Goal: Contribute content: Contribute content

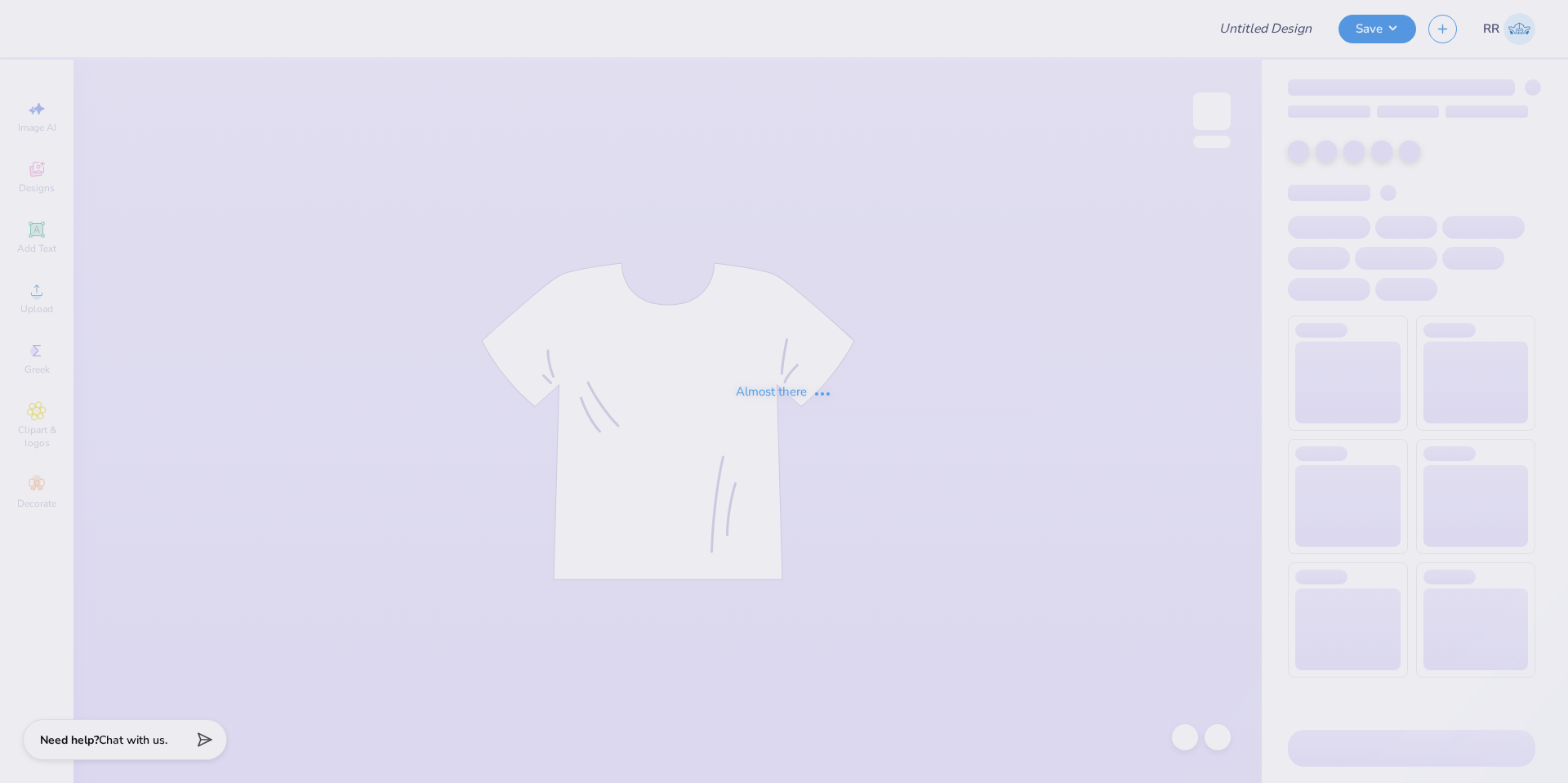
type input "[GEOGRAPHIC_DATA][US_STATE]: [GEOGRAPHIC_DATA][PERSON_NAME] : [PERSON_NAME]"
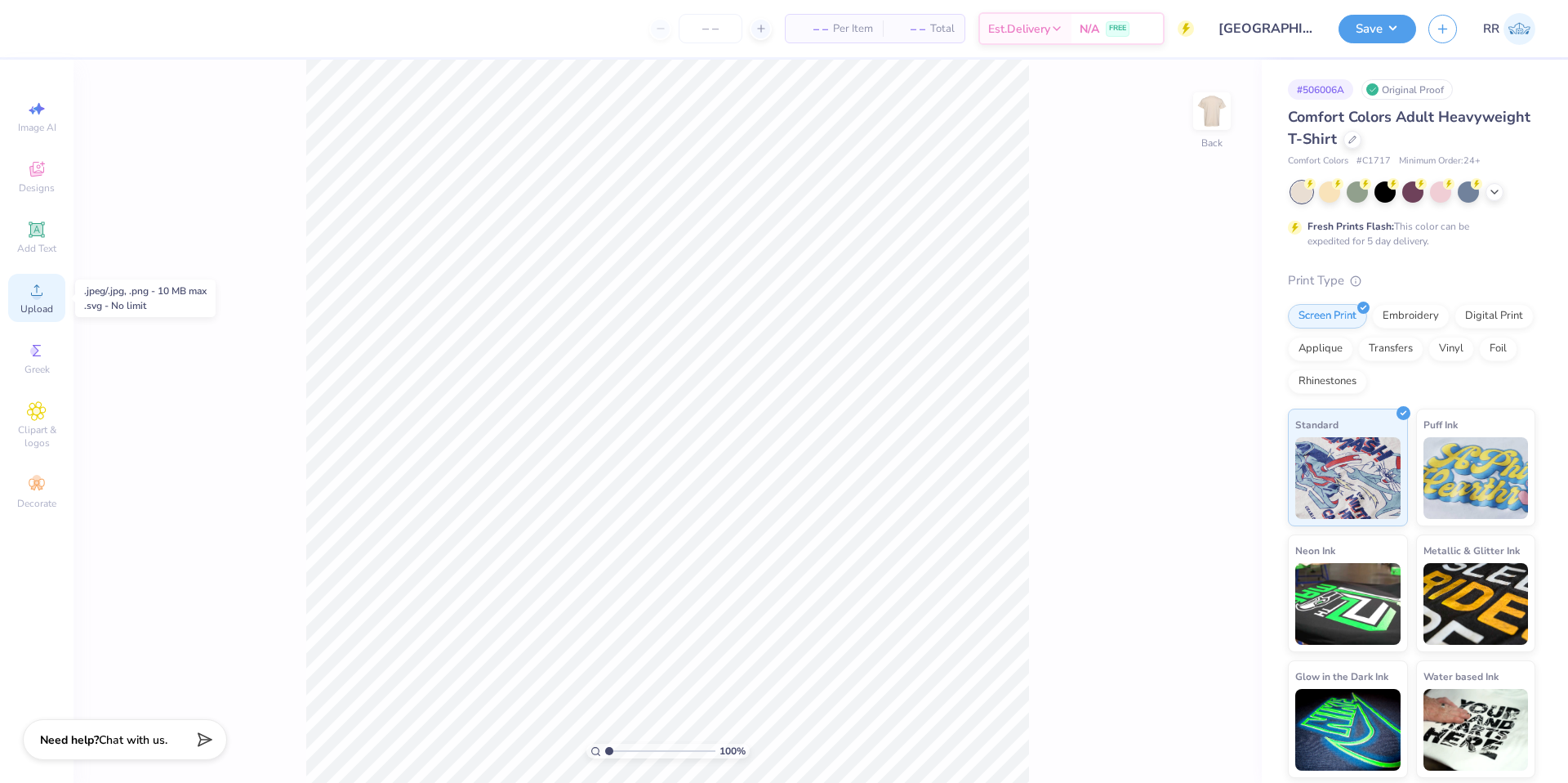
click at [47, 286] on div "Upload" at bounding box center [36, 298] width 57 height 48
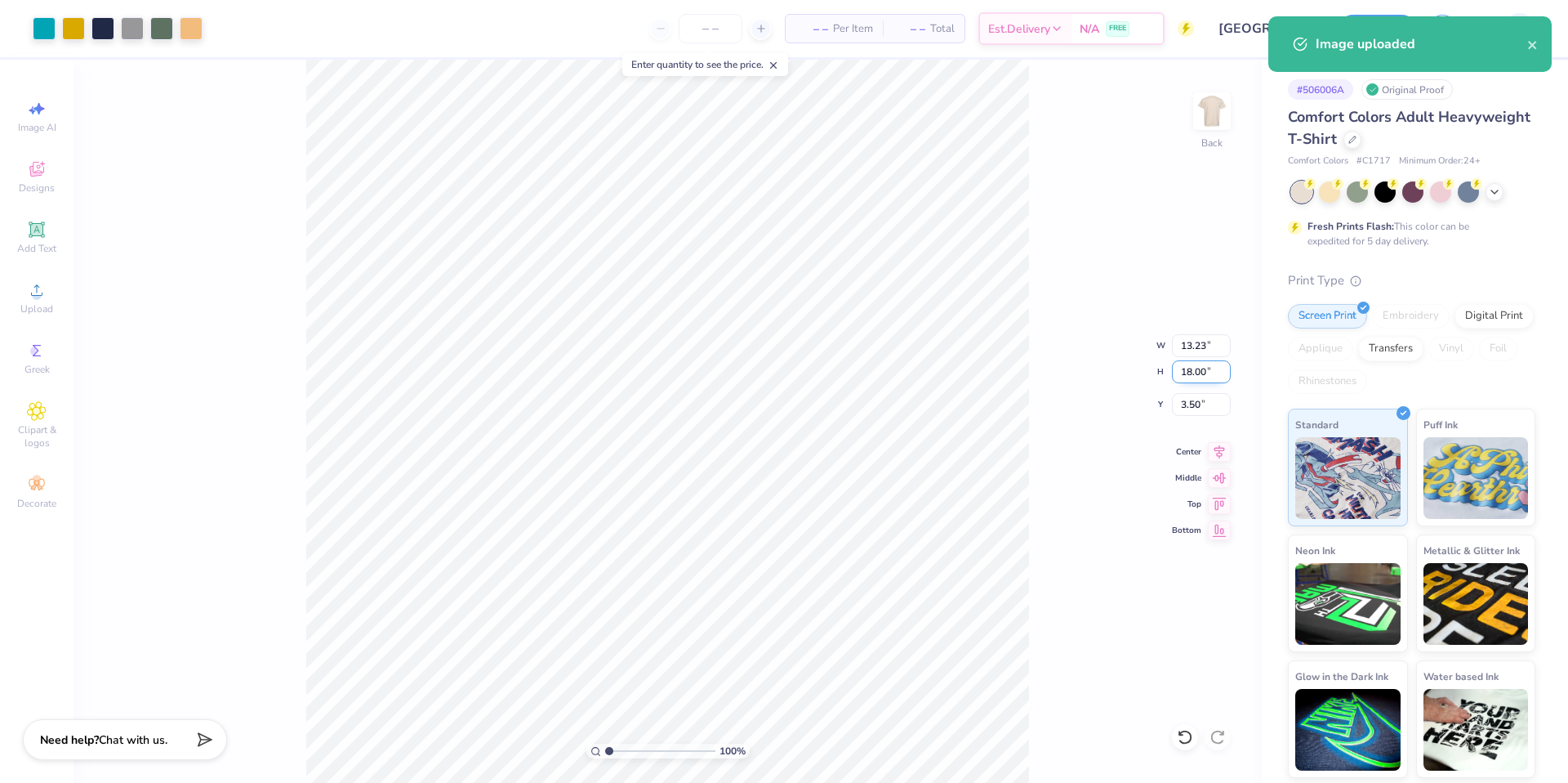
click at [1187, 371] on input "18.00" at bounding box center [1201, 371] width 59 height 23
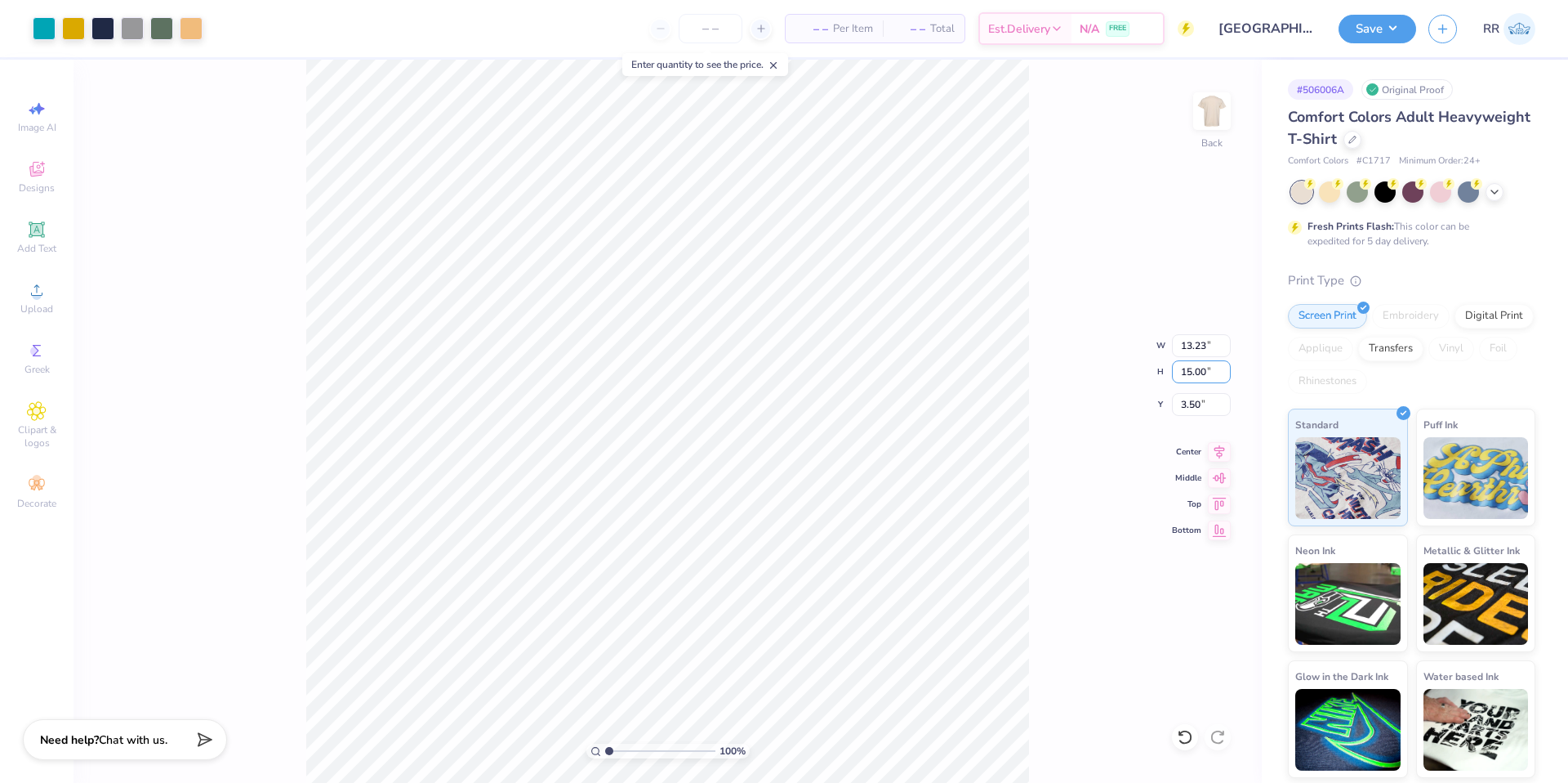
type input "15.00"
type input "11.03"
click at [1189, 401] on input "5.00" at bounding box center [1201, 405] width 59 height 23
type input "3.00"
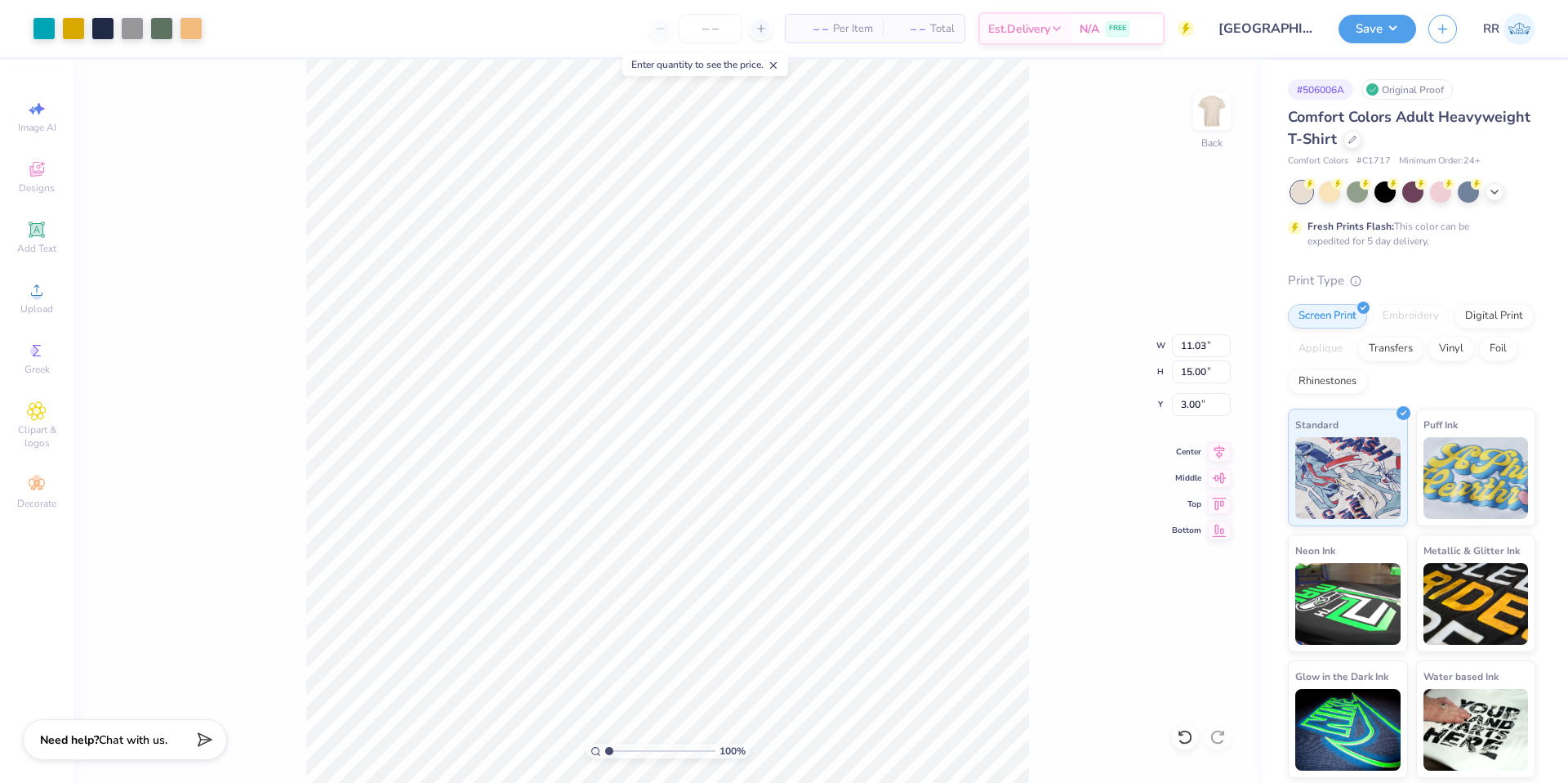
click at [1036, 168] on div "100 % Back W 11.03 11.03 " H 15.00 15.00 " Y 3.00 3.00 " Center Middle Top Bott…" at bounding box center [667, 421] width 1188 height 723
click at [1496, 192] on icon at bounding box center [1495, 191] width 13 height 13
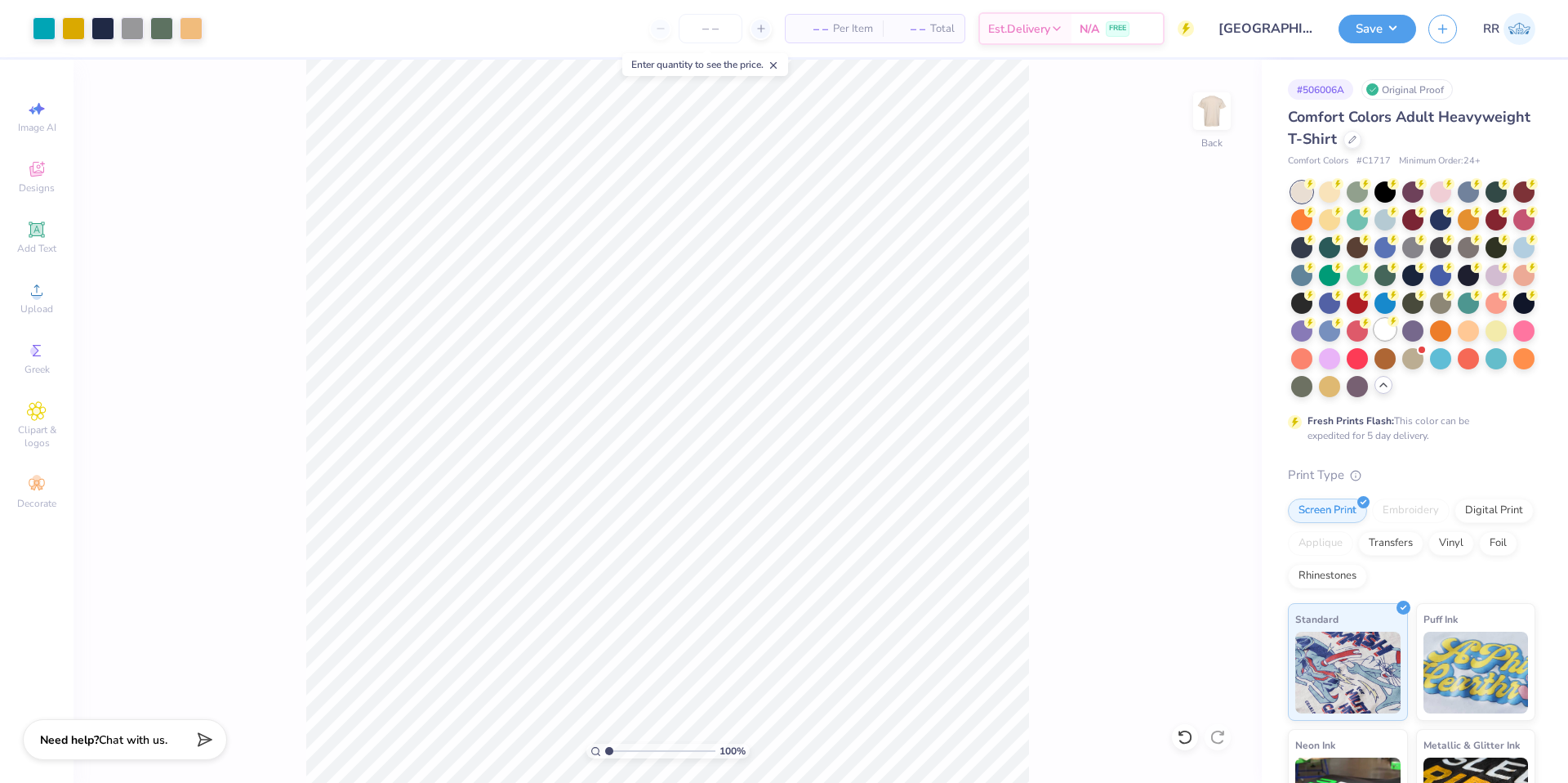
click at [1375, 339] on div at bounding box center [1385, 329] width 21 height 21
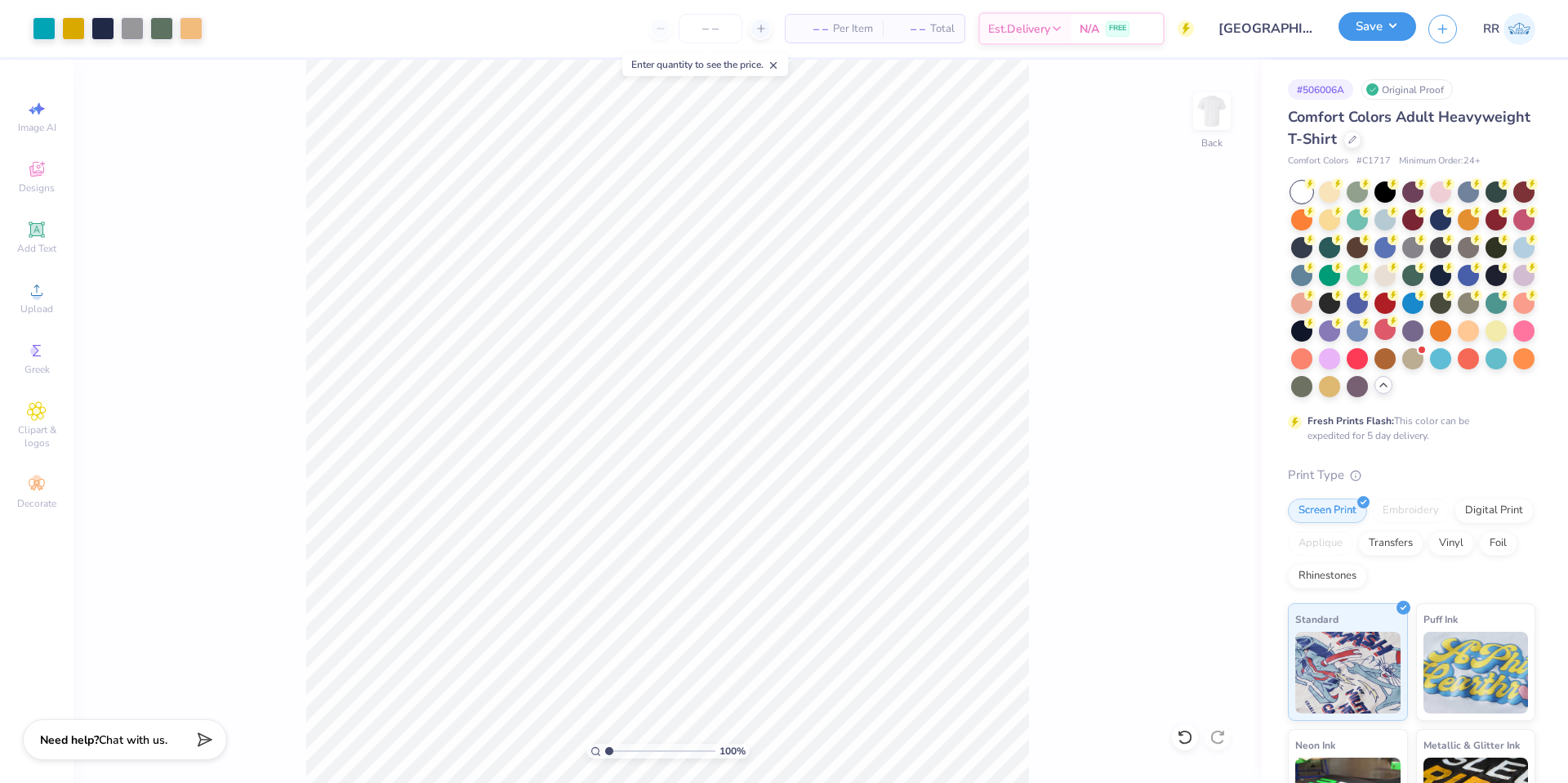
click at [1367, 37] on button "Save" at bounding box center [1377, 26] width 77 height 29
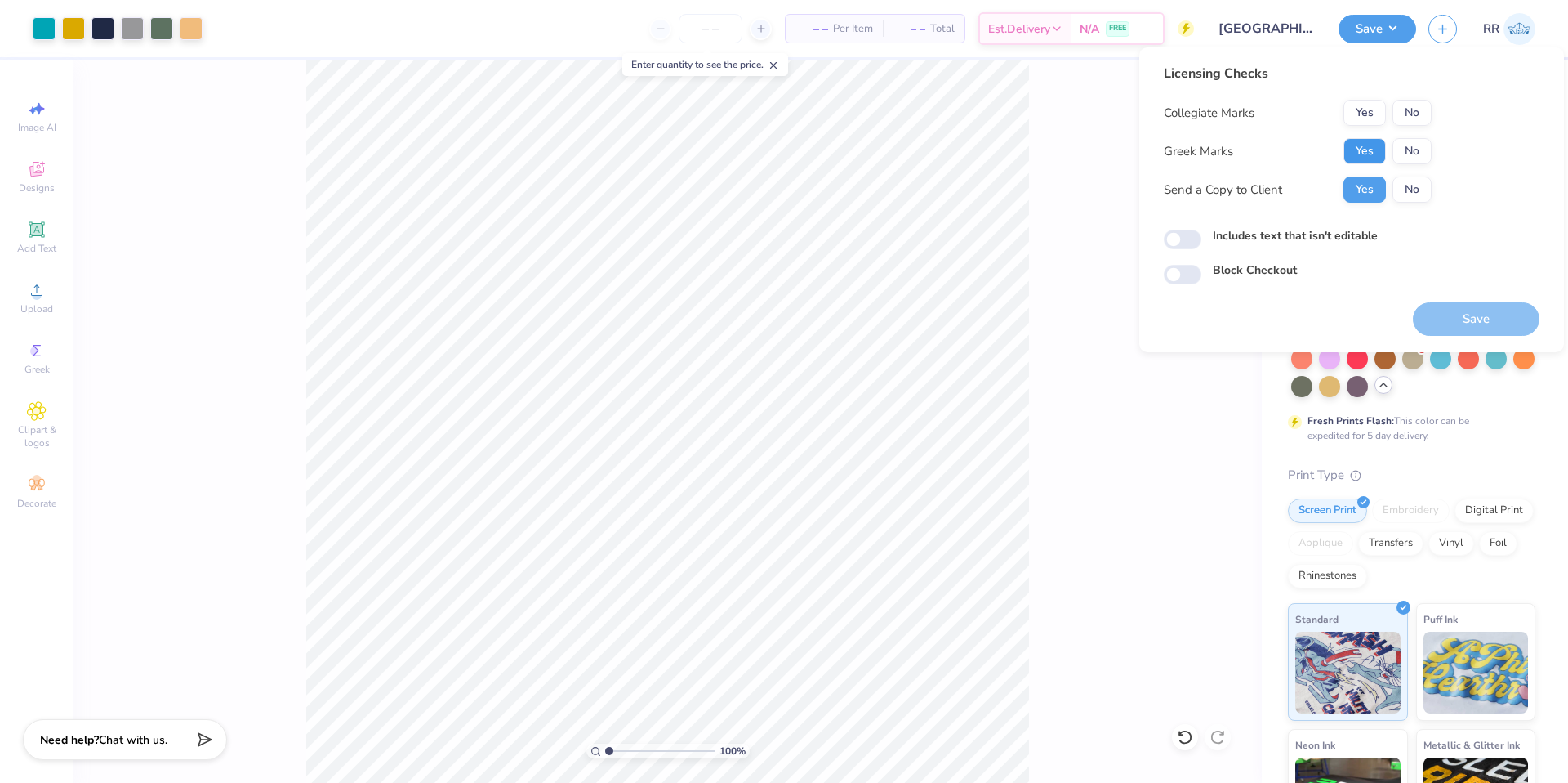
click at [1364, 144] on button "Yes" at bounding box center [1364, 151] width 43 height 26
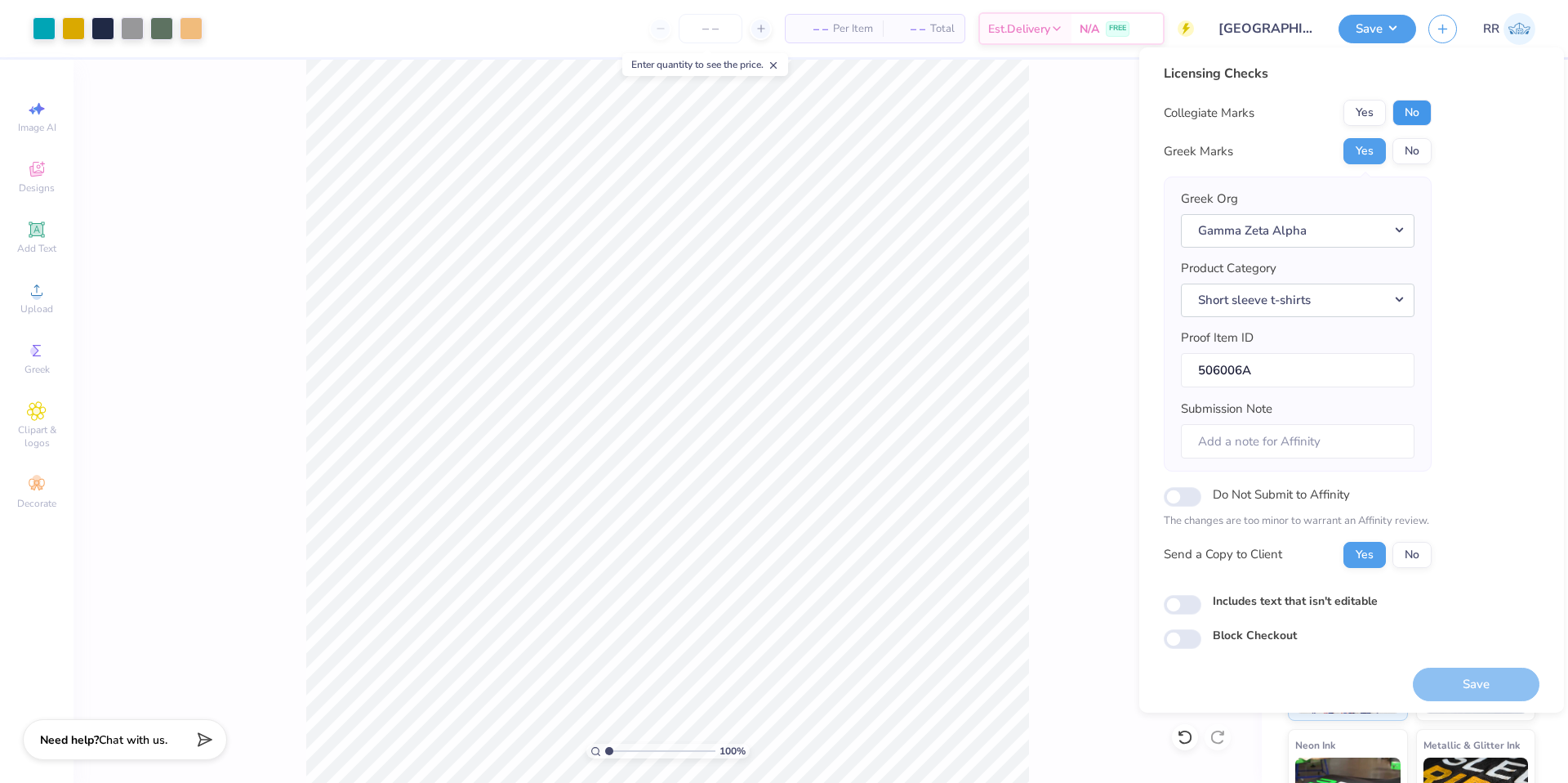
click at [1405, 113] on button "No" at bounding box center [1412, 113] width 39 height 26
drag, startPoint x: 1488, startPoint y: 673, endPoint x: 526, endPoint y: 0, distance: 1174.0
click at [1488, 673] on button "Save" at bounding box center [1476, 684] width 126 height 33
